Goal: Task Accomplishment & Management: Complete application form

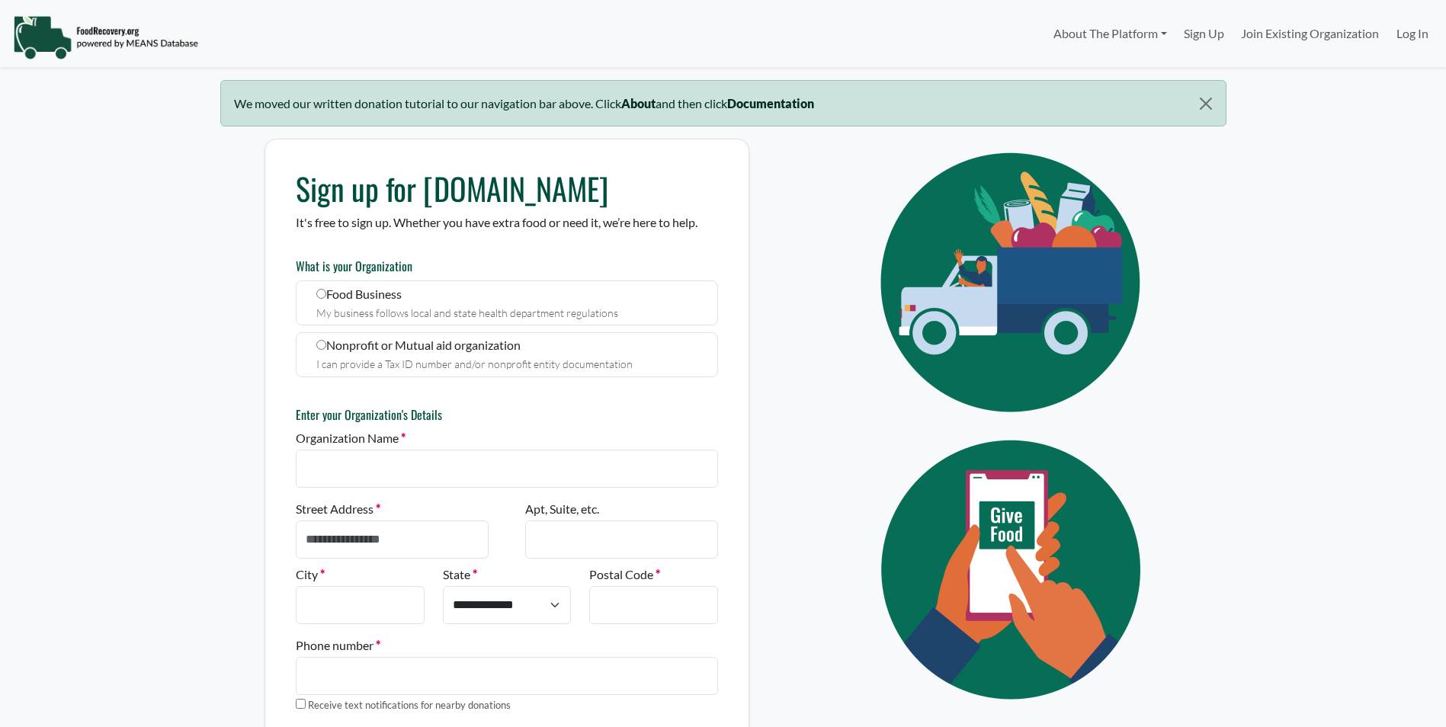
select select "Language Translate Widget"
click at [349, 437] on label "Organization Name" at bounding box center [351, 438] width 110 height 18
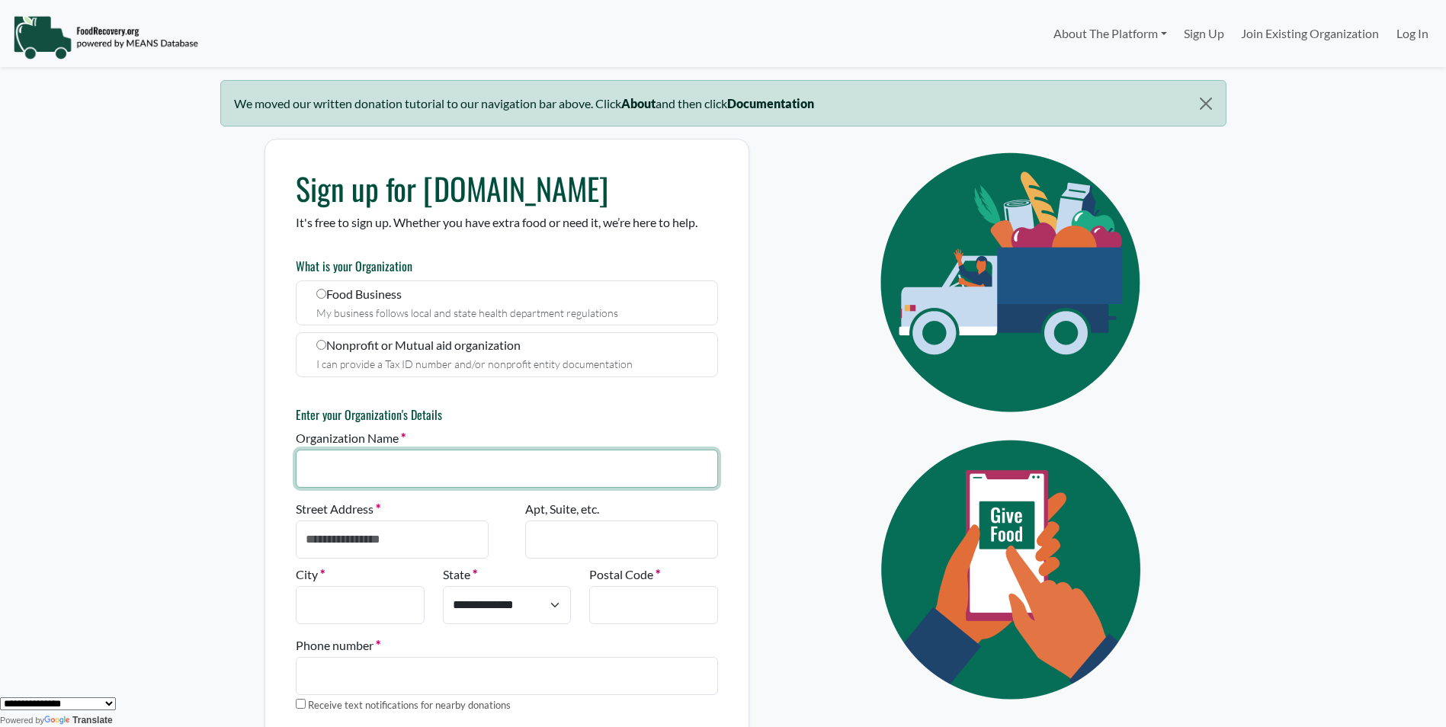
click at [349, 450] on input "Organization Name" at bounding box center [507, 469] width 422 height 38
click at [328, 337] on label "Nonprofit or Mutual aid organization I can provide a Tax ID number and/or nonpr…" at bounding box center [507, 354] width 422 height 45
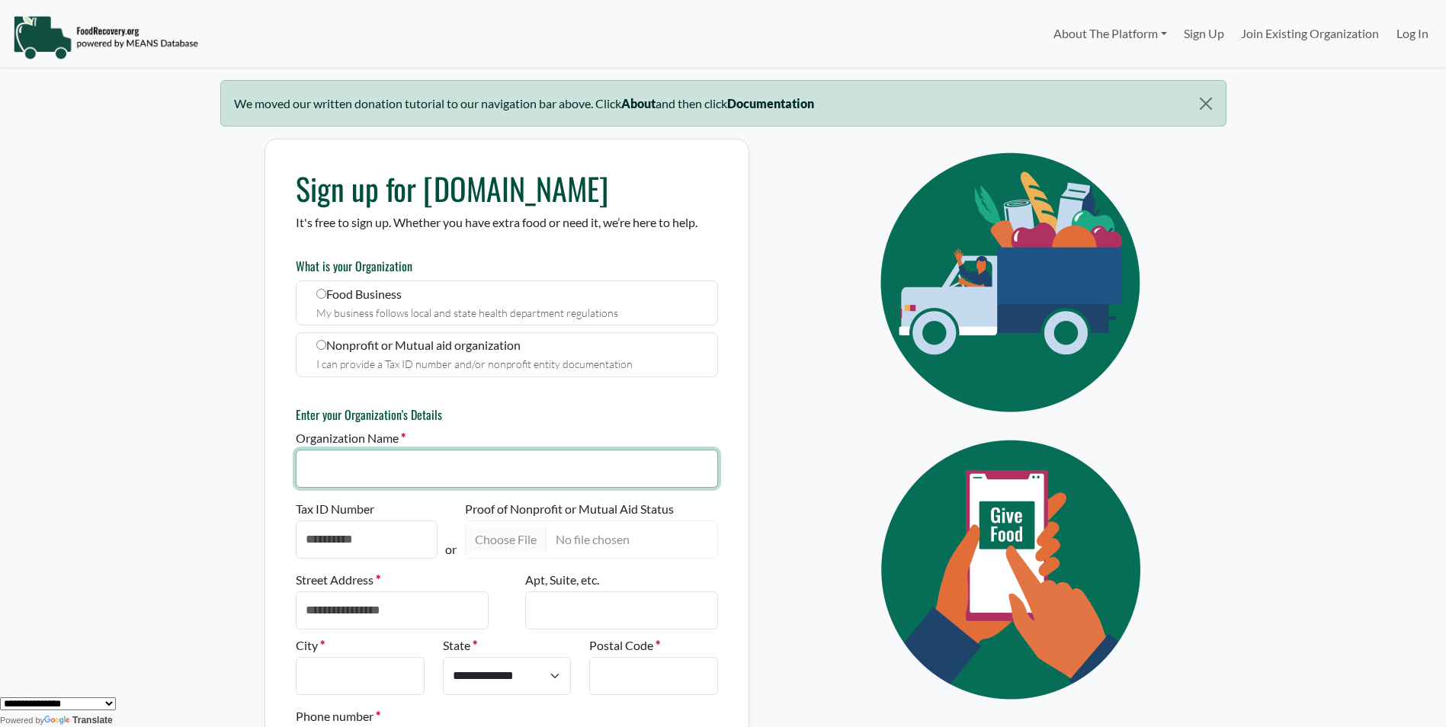
click at [354, 460] on input "Organization Name" at bounding box center [507, 469] width 422 height 38
type input "***"
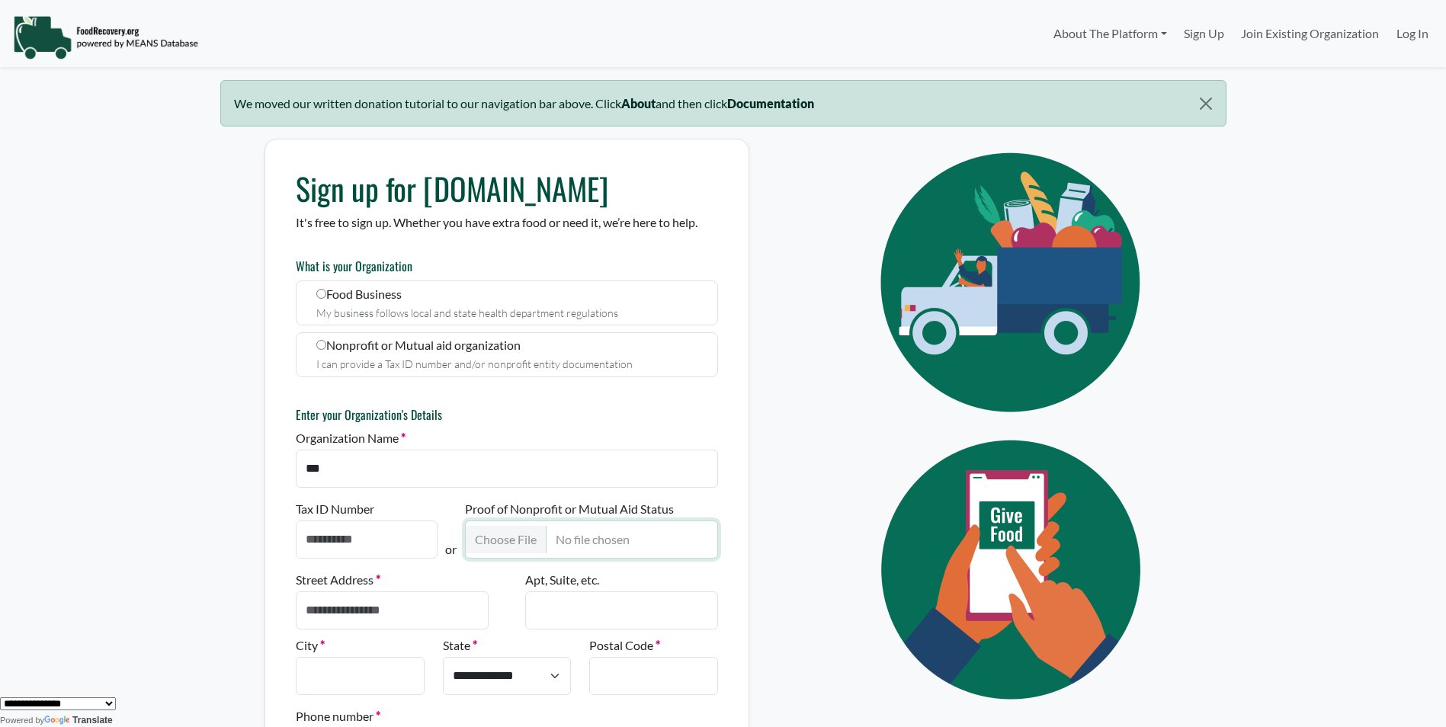
click at [530, 541] on input "Proof of Nonprofit or Mutual Aid Status" at bounding box center [591, 540] width 253 height 38
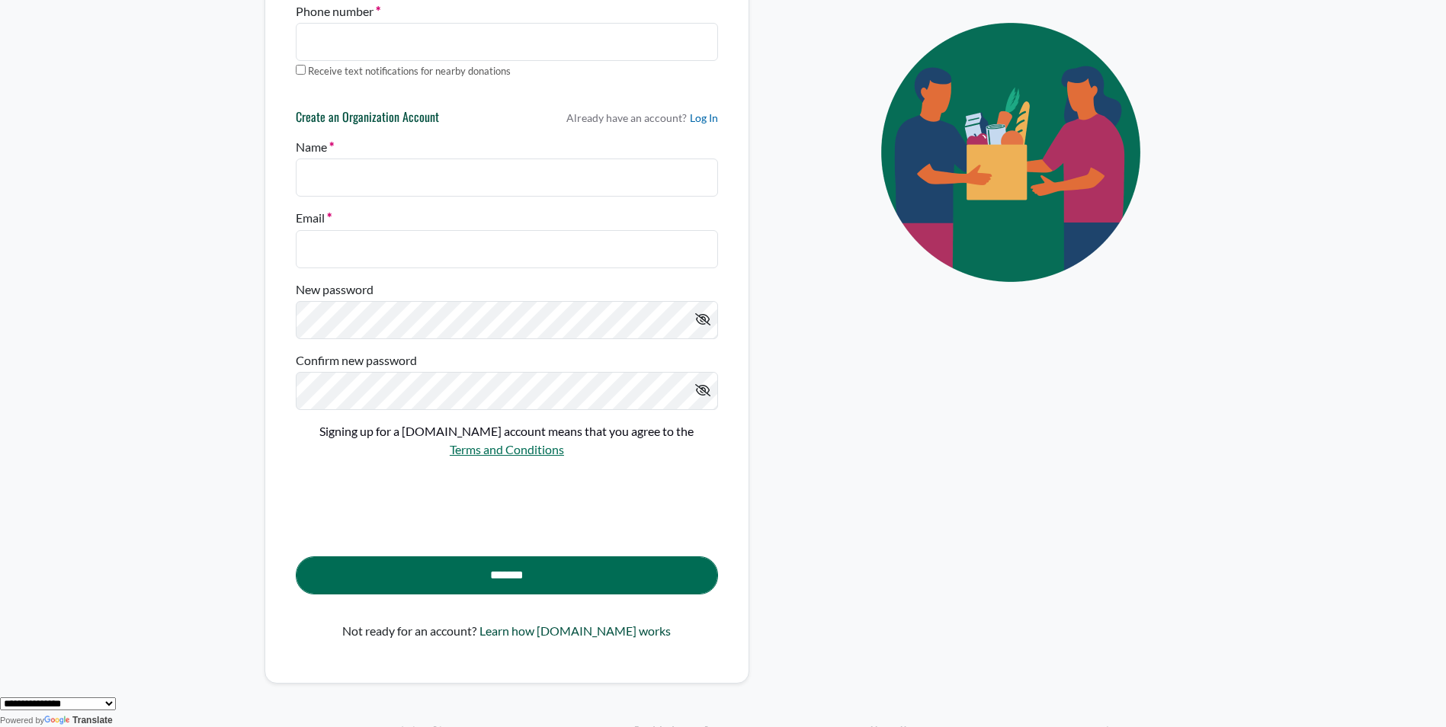
scroll to position [709, 0]
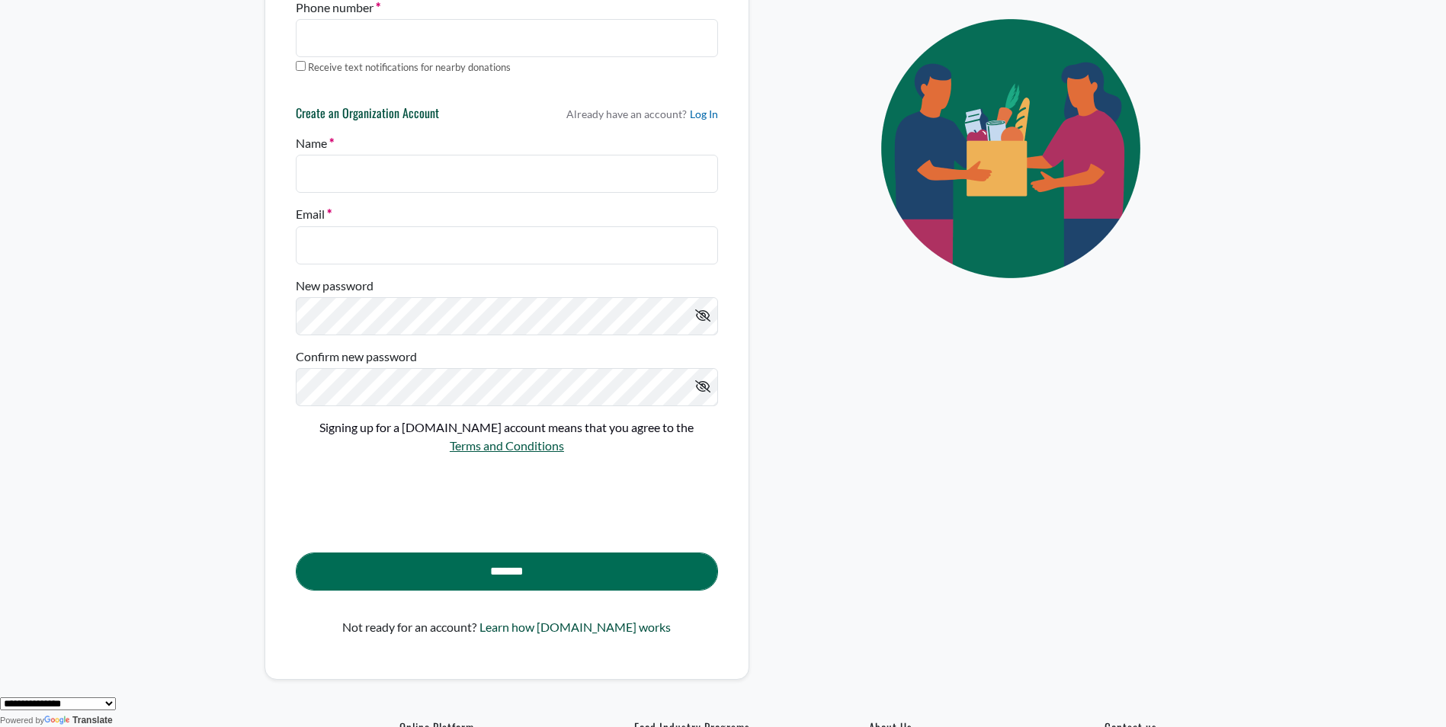
click at [511, 451] on link "Terms and Conditions" at bounding box center [507, 445] width 114 height 14
